Goal: Task Accomplishment & Management: Complete application form

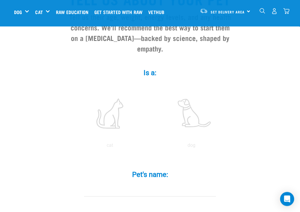
scroll to position [68, 0]
click at [111, 121] on label at bounding box center [109, 113] width 79 height 50
click at [69, 147] on input "radio" at bounding box center [69, 147] width 0 height 0
radio input "true"
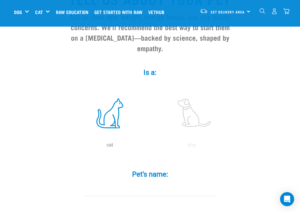
click at [190, 179] on label "Pet's name: *" at bounding box center [150, 174] width 176 height 11
click at [190, 183] on input "Pet's name: *" at bounding box center [150, 189] width 132 height 13
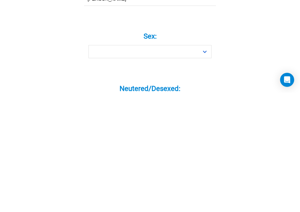
scroll to position [148, 0]
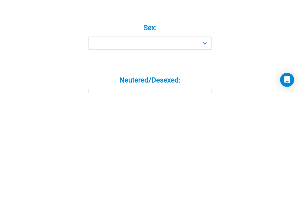
type input "Tom"
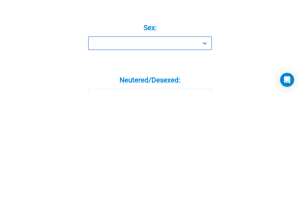
click at [205, 156] on select "Boy Girl" at bounding box center [149, 162] width 123 height 13
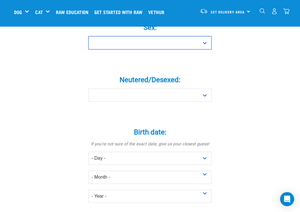
select select "boy"
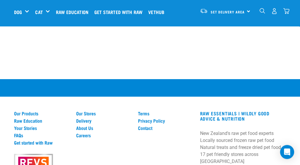
scroll to position [789, 0]
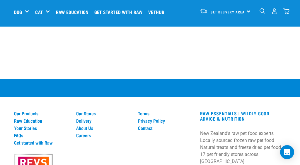
click at [22, 116] on link "Our Products" at bounding box center [41, 113] width 55 height 5
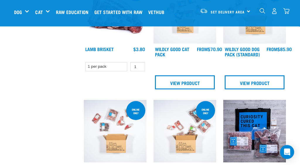
scroll to position [206, 0]
